Goal: Contribute content: Add original content to the website for others to see

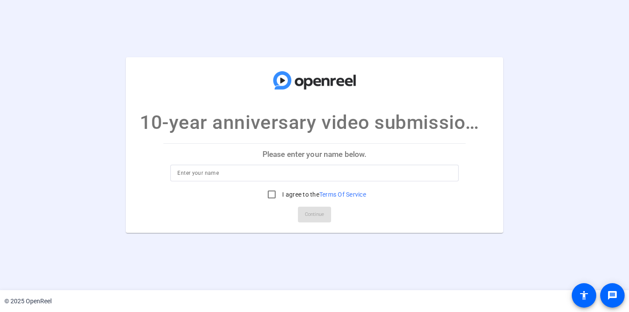
click at [234, 174] on input at bounding box center [314, 173] width 274 height 10
type input "[PERSON_NAME]"
click at [270, 197] on input "I agree to the Terms Of Service" at bounding box center [271, 194] width 17 height 17
click at [269, 195] on input "I agree to the Terms Of Service" at bounding box center [271, 194] width 17 height 17
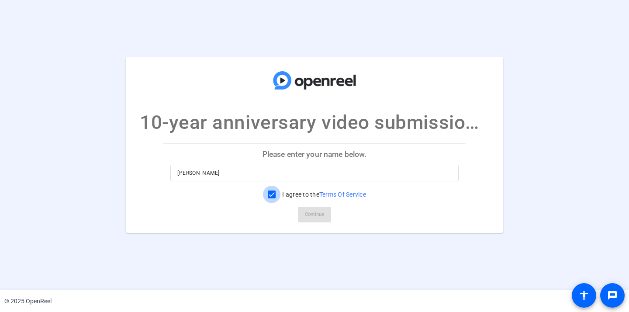
checkbox input "true"
click at [316, 213] on span "Continue" at bounding box center [314, 214] width 19 height 13
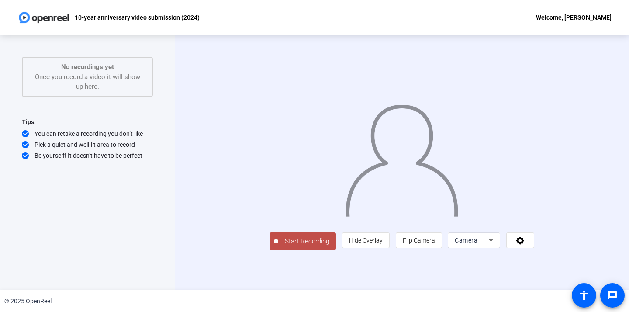
click at [496, 246] on icon at bounding box center [491, 240] width 10 height 10
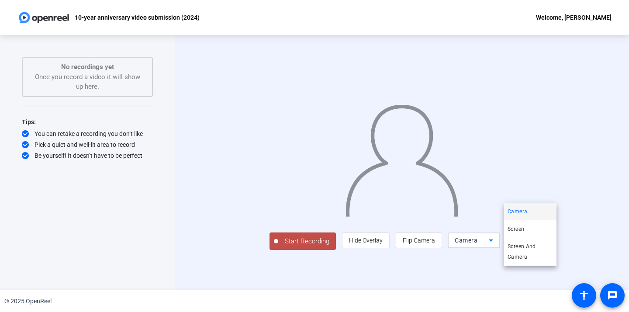
click at [312, 273] on div at bounding box center [314, 156] width 629 height 312
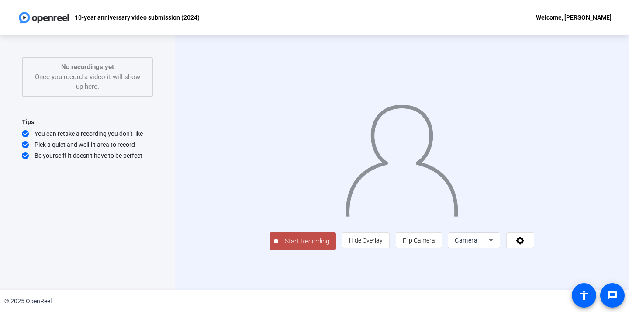
click at [278, 246] on span "Start Recording" at bounding box center [307, 241] width 58 height 10
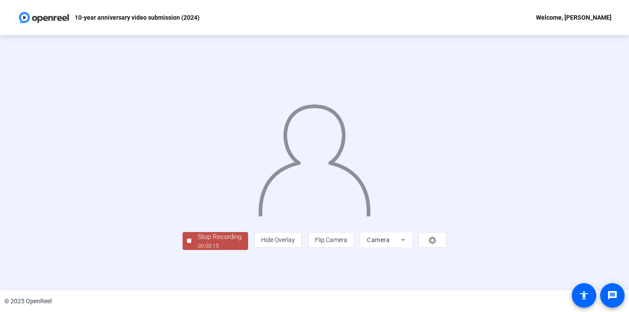
scroll to position [30, 0]
click at [198, 250] on div "00:00:17" at bounding box center [220, 246] width 44 height 8
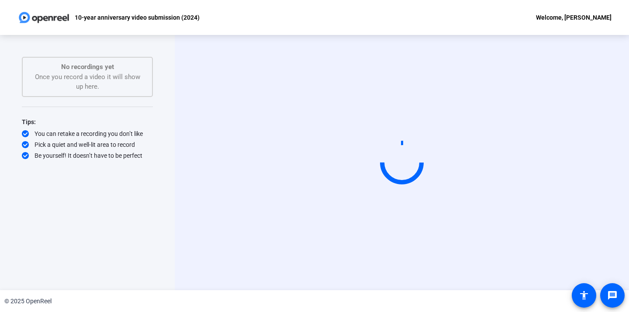
scroll to position [0, 0]
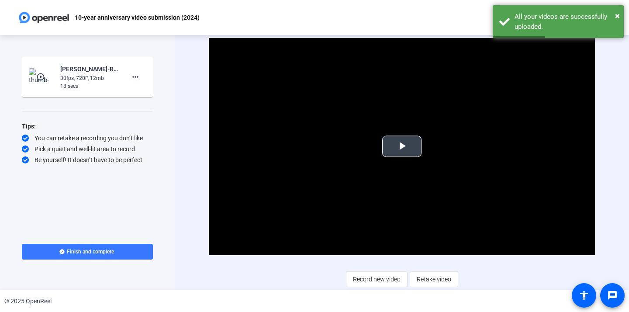
click at [402, 146] on span "Video Player" at bounding box center [402, 146] width 0 height 0
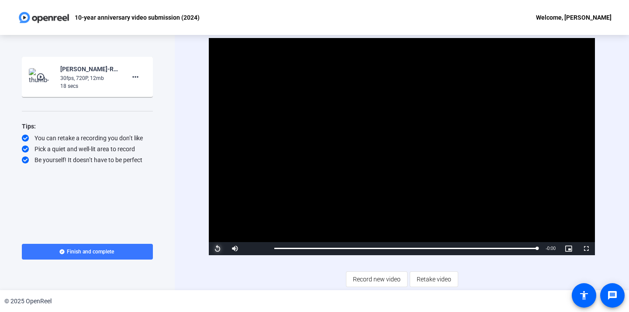
click at [219, 249] on span "Video Player" at bounding box center [217, 249] width 17 height 0
click at [217, 249] on span "Video Player" at bounding box center [217, 249] width 17 height 0
click at [432, 280] on span "Retake video" at bounding box center [434, 279] width 35 height 17
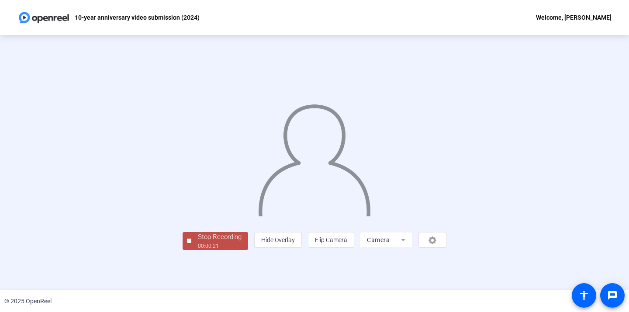
scroll to position [30, 0]
click at [347, 243] on span "Flip Camera" at bounding box center [331, 239] width 32 height 7
click at [198, 250] on div "00:01:41" at bounding box center [220, 246] width 44 height 8
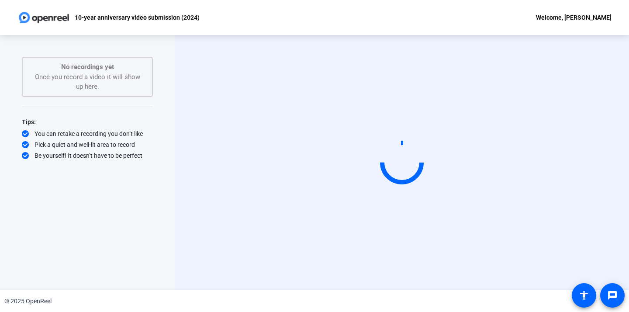
scroll to position [0, 0]
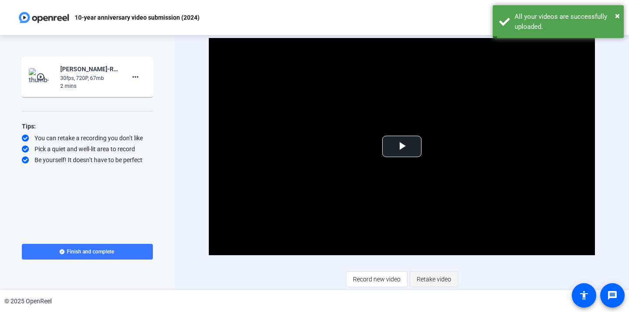
click at [437, 279] on span "Retake video" at bounding box center [434, 279] width 35 height 17
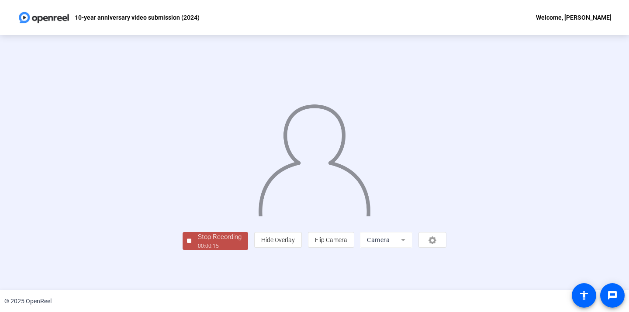
scroll to position [30, 0]
click at [198, 242] on div "Stop Recording" at bounding box center [220, 237] width 44 height 10
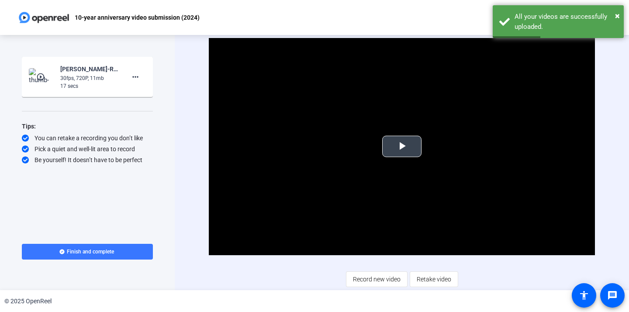
click at [402, 146] on span "Video Player" at bounding box center [402, 146] width 0 height 0
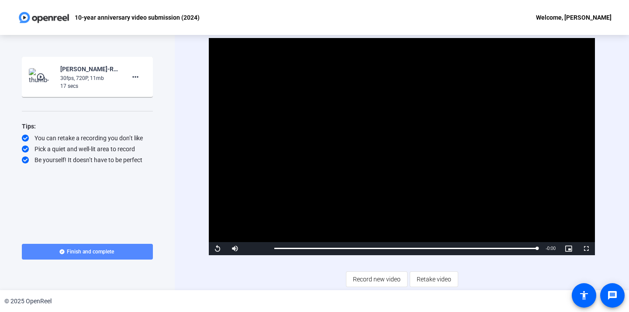
click at [107, 251] on span "Finish and complete" at bounding box center [90, 251] width 47 height 7
